Goal: Task Accomplishment & Management: Manage account settings

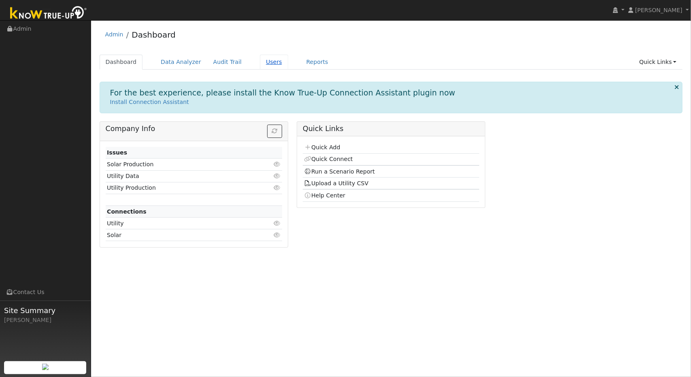
click at [260, 64] on link "Users" at bounding box center [274, 62] width 28 height 15
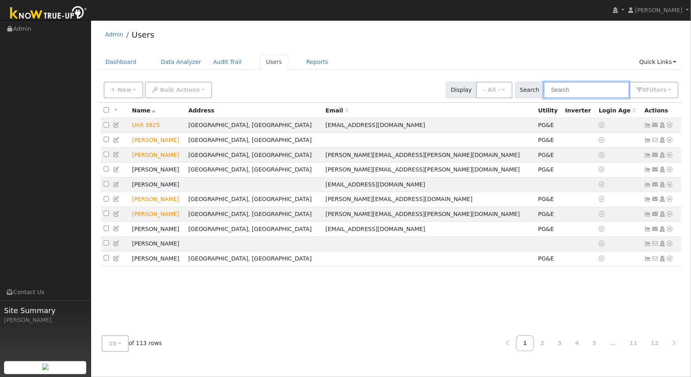
click at [572, 93] on input "text" at bounding box center [587, 90] width 86 height 17
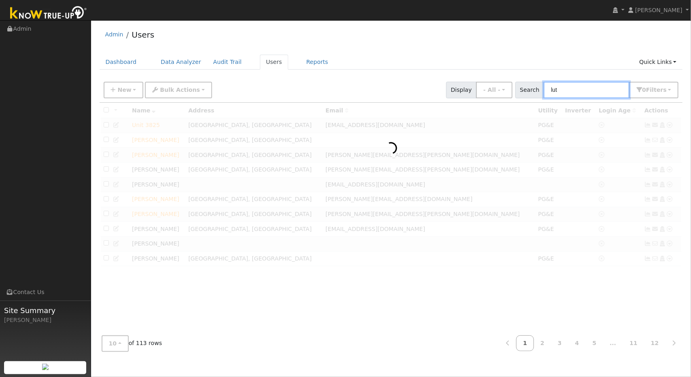
type input "lut"
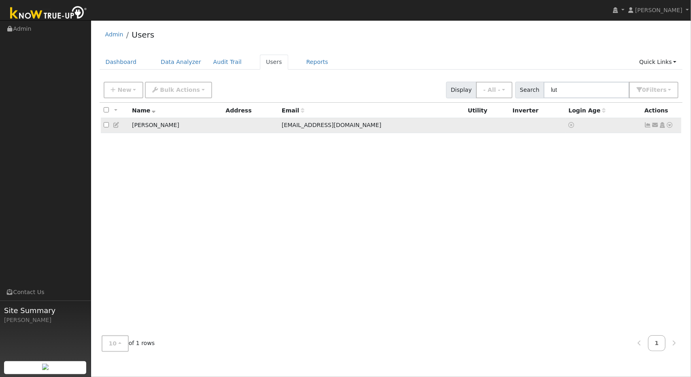
click at [668, 124] on icon at bounding box center [670, 125] width 7 height 6
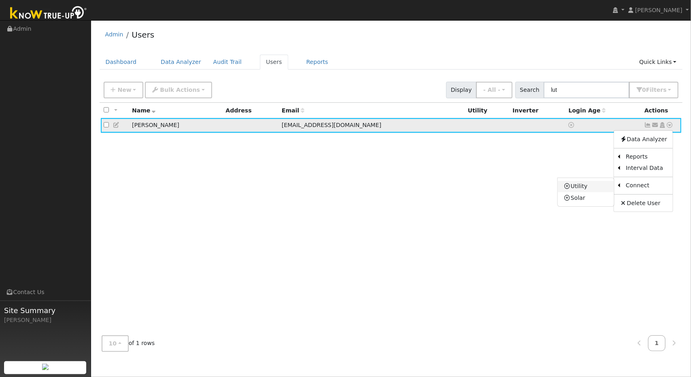
click at [593, 188] on link "Utility" at bounding box center [586, 186] width 56 height 11
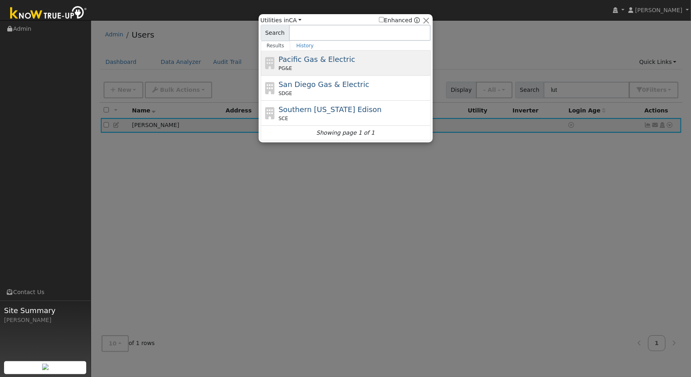
click at [340, 67] on div "PG&E" at bounding box center [354, 68] width 150 height 7
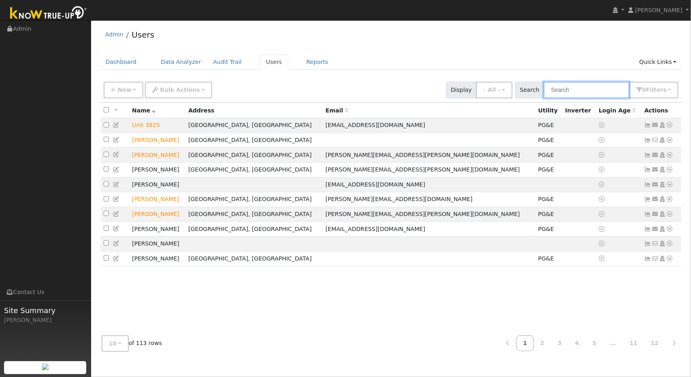
click at [554, 88] on input "text" at bounding box center [587, 90] width 86 height 17
type input "lutt"
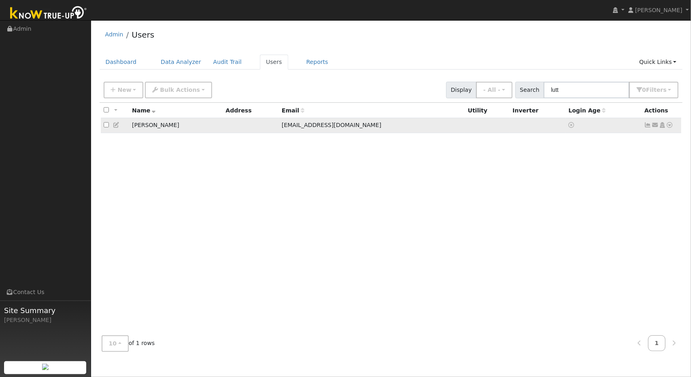
click at [669, 124] on icon at bounding box center [670, 125] width 7 height 6
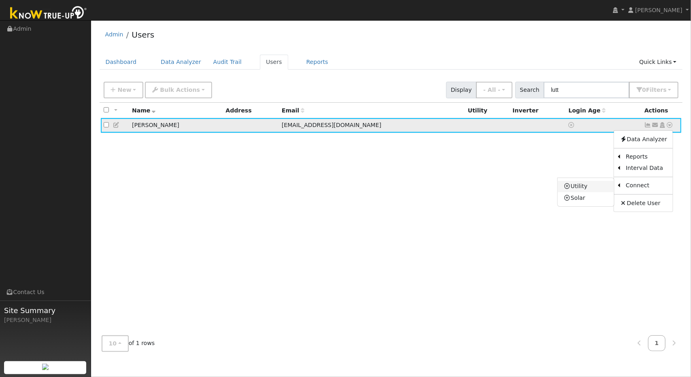
click at [595, 184] on link "Utility" at bounding box center [586, 186] width 56 height 11
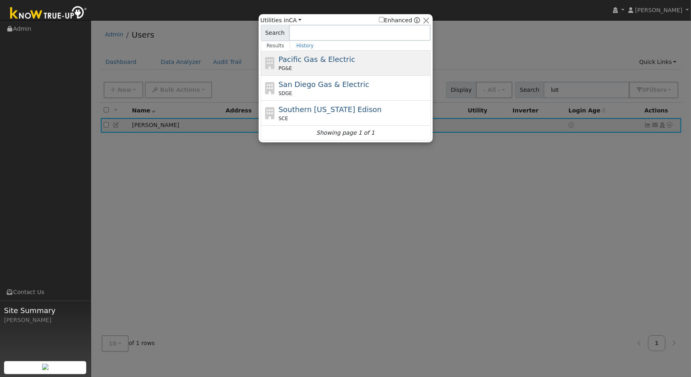
click at [357, 62] on div "Pacific Gas & Electric PG&E" at bounding box center [354, 63] width 150 height 18
